Goal: Navigation & Orientation: Find specific page/section

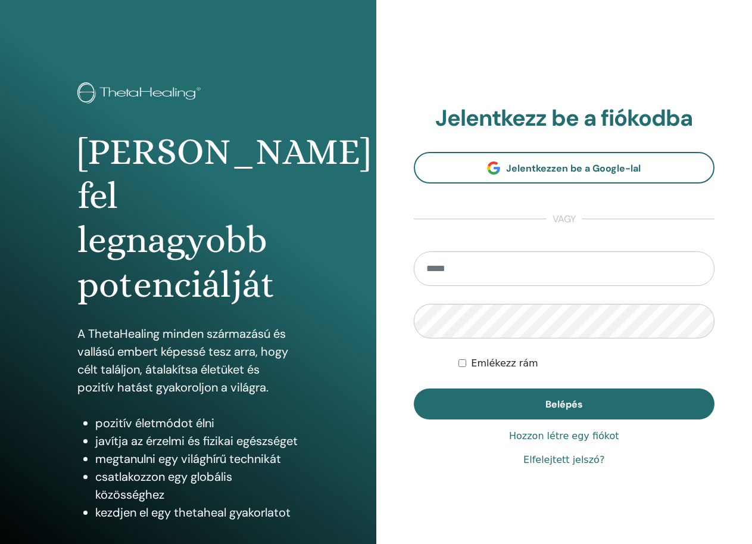
click at [485, 267] on input "email" at bounding box center [564, 268] width 301 height 35
type input "**********"
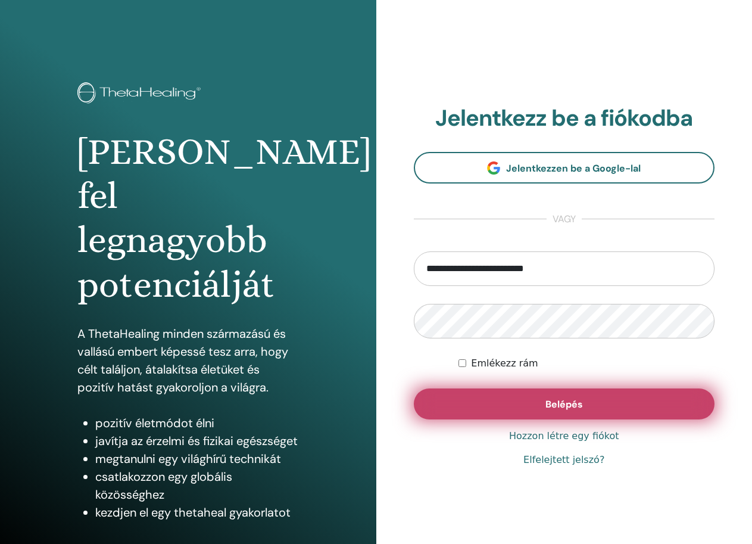
click at [555, 399] on span "Belépés" at bounding box center [565, 404] width 38 height 13
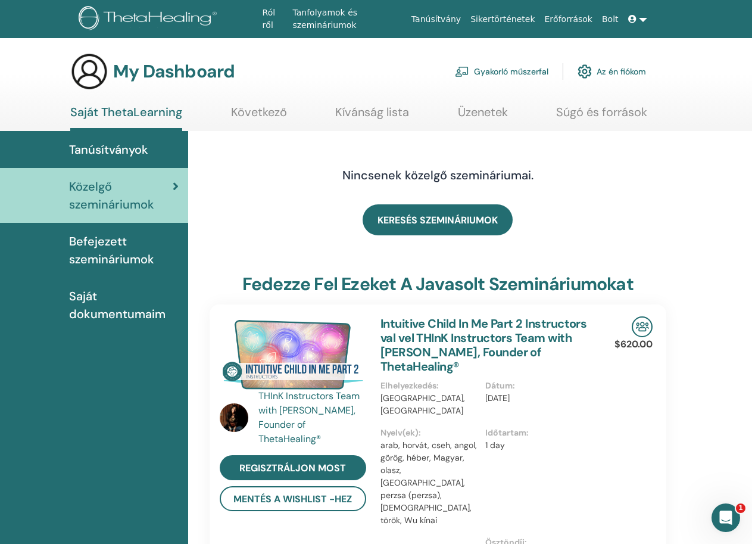
click at [124, 145] on span "Tanúsítványok" at bounding box center [108, 150] width 79 height 18
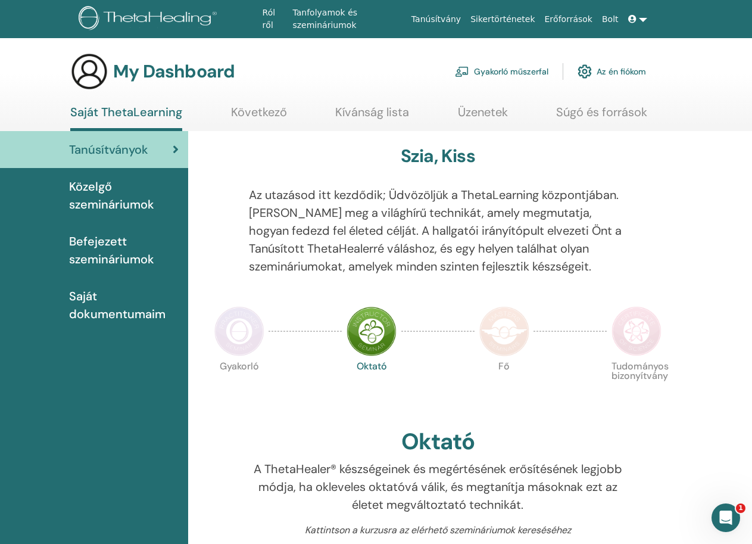
click at [133, 244] on span "Befejezett szemináriumok" at bounding box center [124, 250] width 110 height 36
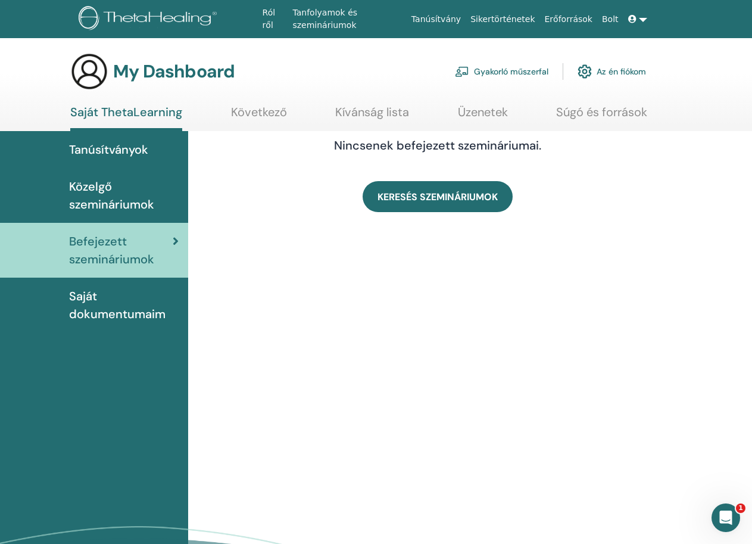
click at [89, 300] on span "Saját dokumentumaim" at bounding box center [124, 305] width 110 height 36
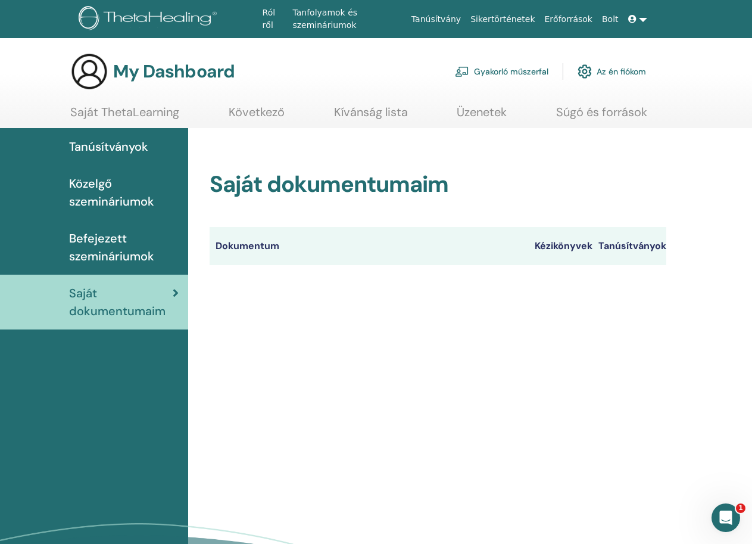
click at [641, 18] on link at bounding box center [638, 19] width 29 height 22
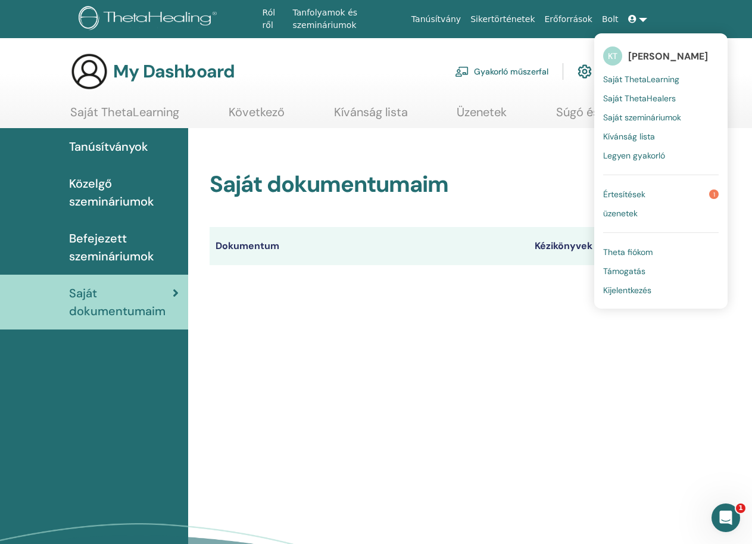
click at [640, 195] on span "Értesítések" at bounding box center [624, 194] width 42 height 11
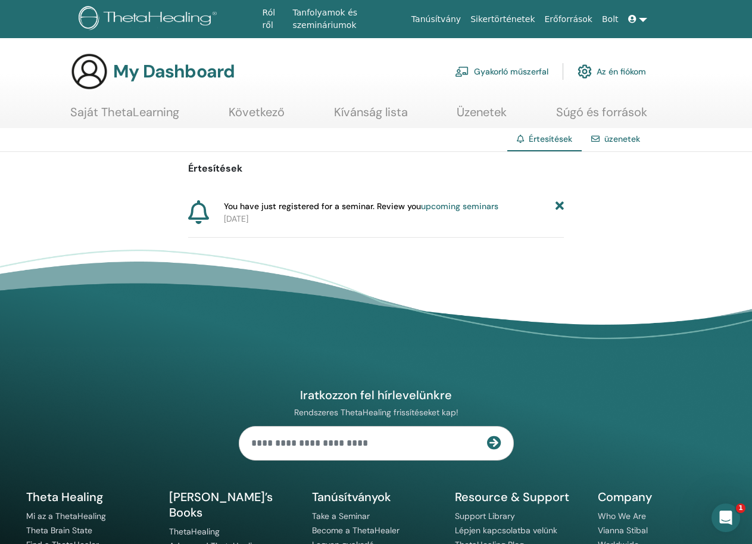
click at [640, 21] on link at bounding box center [638, 19] width 29 height 22
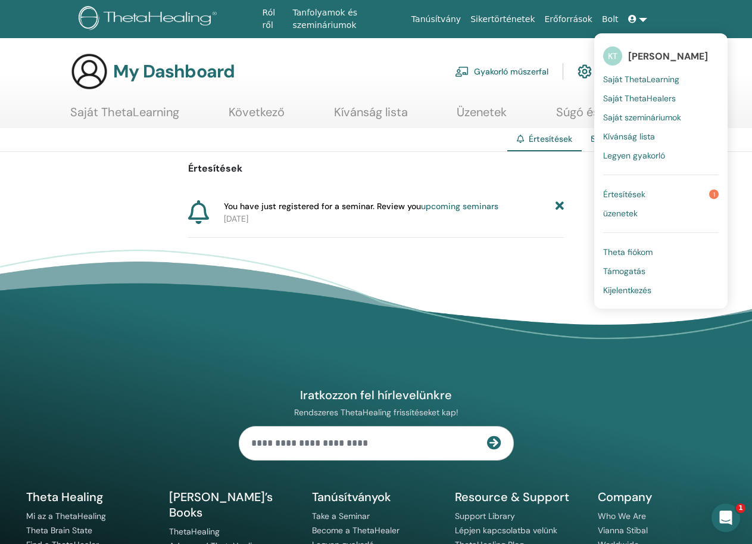
click at [637, 254] on span "Theta fiókom" at bounding box center [627, 252] width 49 height 11
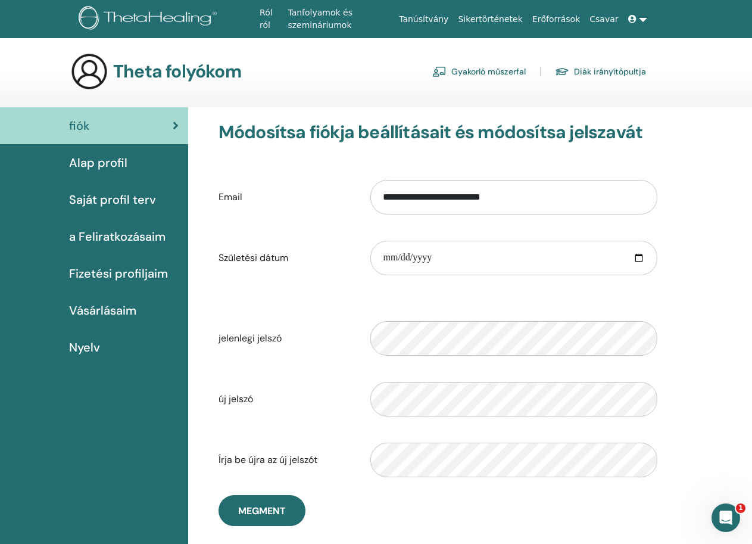
click at [707, 76] on div "Theta folyókom Gyakorló műszerfal Diák irányítópultja" at bounding box center [397, 71] width 711 height 38
click at [638, 23] on span at bounding box center [633, 19] width 11 height 10
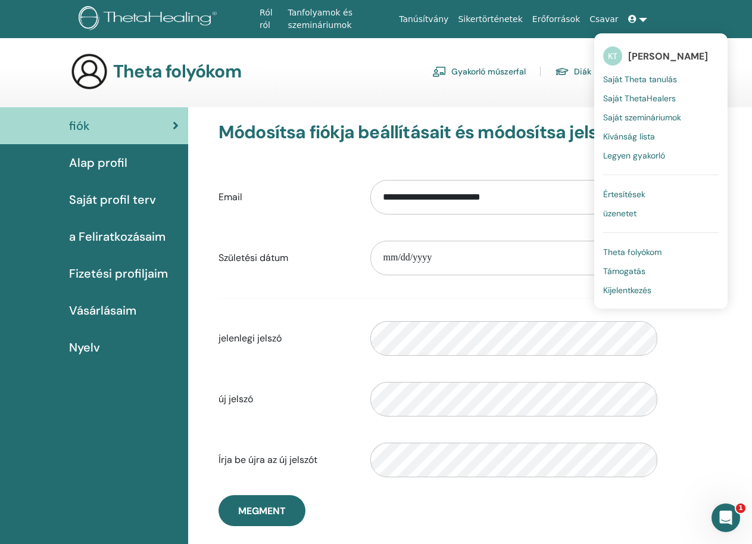
click at [734, 68] on div "Theta folyókom Gyakorló műszerfal Diák irányítópultja" at bounding box center [397, 71] width 711 height 38
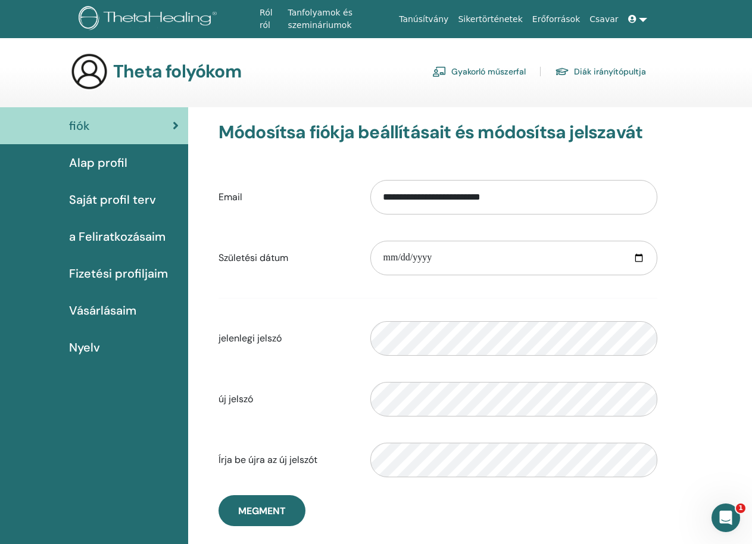
click at [640, 19] on link at bounding box center [638, 19] width 29 height 22
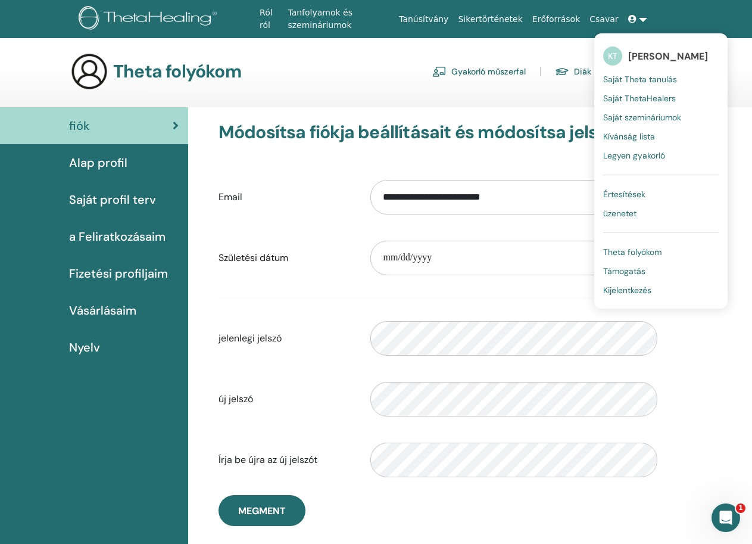
click at [649, 83] on font "Saját Theta tanulás" at bounding box center [640, 79] width 74 height 11
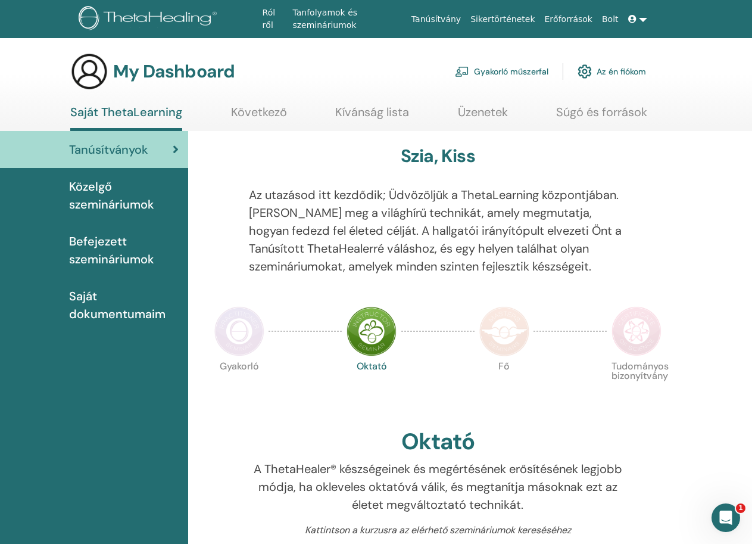
click at [615, 71] on link "Az én fiókom" at bounding box center [612, 71] width 68 height 26
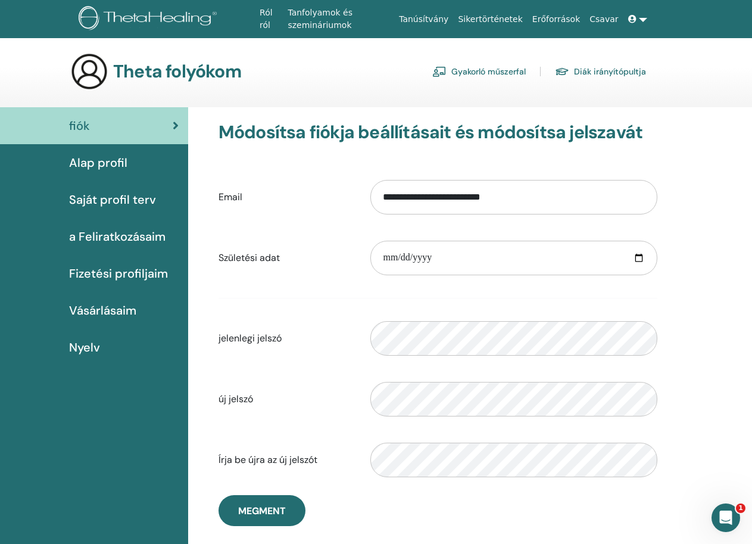
click at [713, 46] on main "Theta folyókom Gyakorló műszerfal Diák irányítópultja fiók Alap profil [GEOGRAP…" at bounding box center [376, 354] width 752 height 633
click at [639, 20] on link at bounding box center [638, 19] width 29 height 22
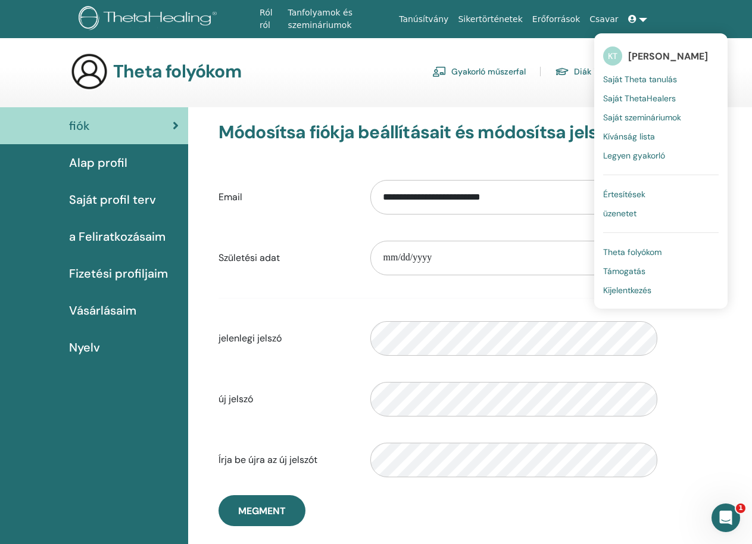
click at [321, 16] on font "Tanfolyamok és szemináriumok" at bounding box center [320, 19] width 65 height 22
